Goal: Find specific page/section: Find specific page/section

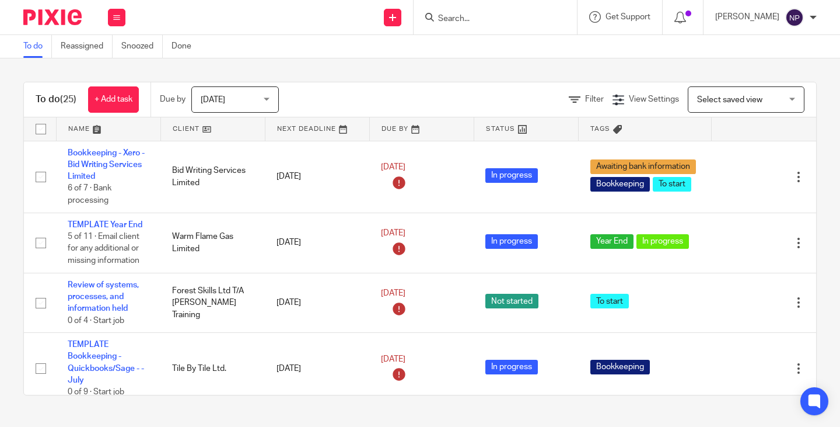
scroll to position [350, 0]
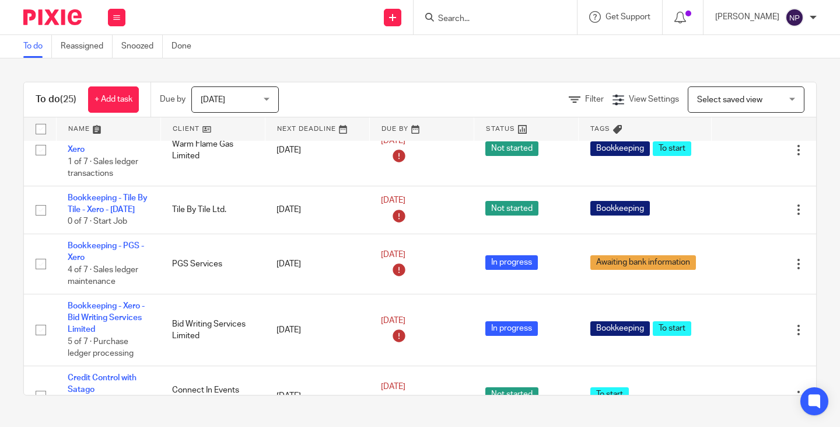
click at [485, 23] on input "Search" at bounding box center [489, 19] width 105 height 11
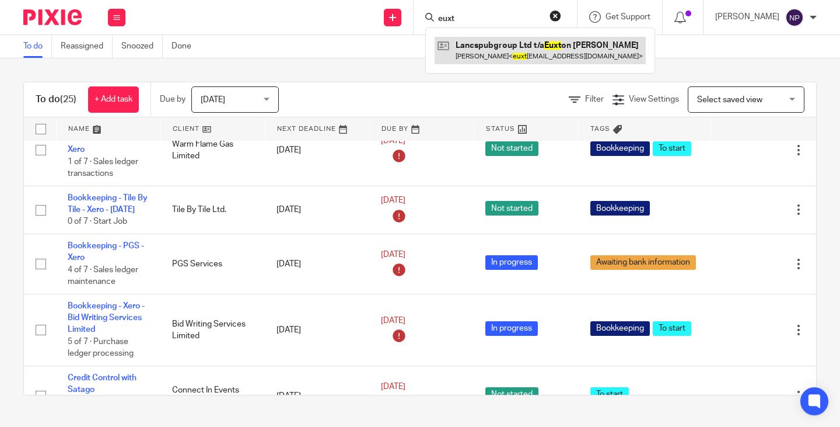
type input "euxt"
click at [514, 57] on link at bounding box center [540, 50] width 211 height 27
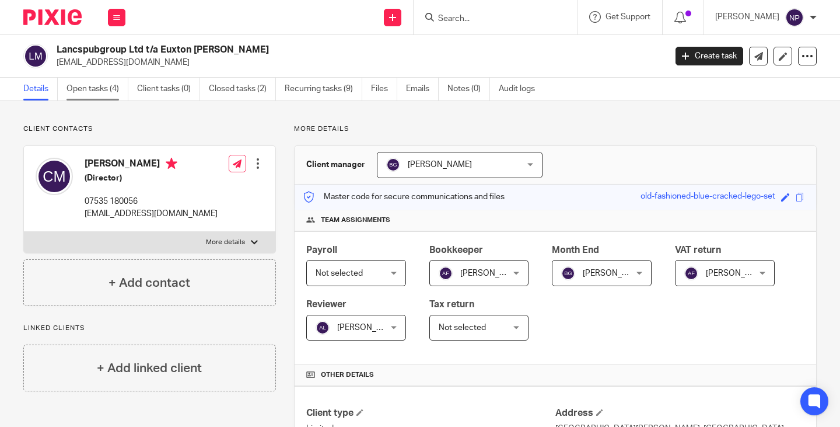
click at [93, 88] on link "Open tasks (4)" at bounding box center [98, 89] width 62 height 23
